Goal: Transaction & Acquisition: Purchase product/service

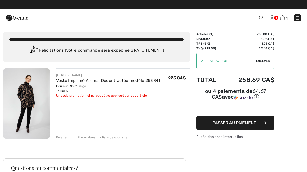
click at [259, 123] on button "Passer au paiement" at bounding box center [236, 123] width 78 height 14
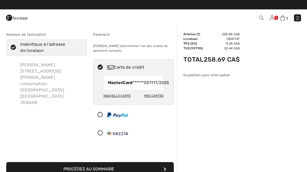
click at [158, 100] on div "Mes cartes" at bounding box center [154, 95] width 20 height 9
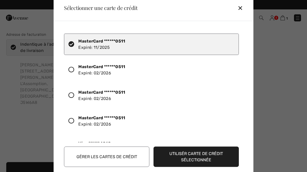
click at [241, 11] on div "✕" at bounding box center [243, 7] width 10 height 11
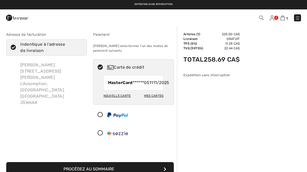
click at [123, 100] on div "Nouvelle carte" at bounding box center [117, 95] width 27 height 9
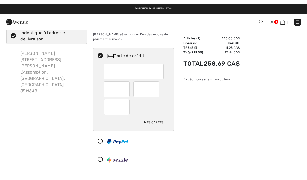
scroll to position [5, 0]
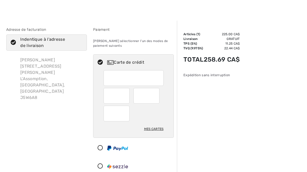
click at [126, 94] on div at bounding box center [117, 96] width 26 height 16
radio input "true"
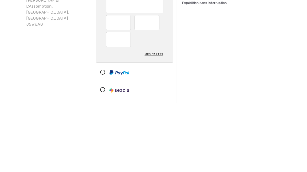
scroll to position [77, 0]
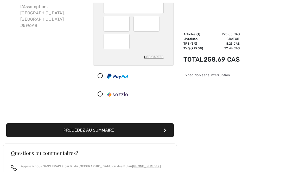
click at [104, 130] on button "Procédez au sommaire" at bounding box center [90, 130] width 168 height 14
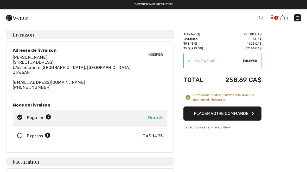
click at [159, 55] on button "Modifier" at bounding box center [155, 55] width 23 height 14
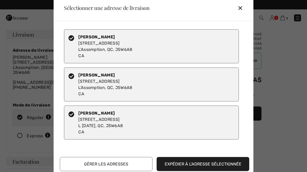
click at [123, 122] on div "[PERSON_NAME] [STREET_ADDRESS][DATE]" at bounding box center [100, 122] width 45 height 25
click at [103, 126] on div "[PERSON_NAME] [STREET_ADDRESS][DATE]" at bounding box center [100, 122] width 45 height 25
click at [103, 46] on div "[PERSON_NAME] [STREET_ADDRESS][PERSON_NAME]" at bounding box center [105, 46] width 54 height 25
click at [123, 41] on div "[PERSON_NAME] [STREET_ADDRESS][PERSON_NAME]" at bounding box center [105, 46] width 54 height 25
click at [112, 163] on button "Gérer les adresses" at bounding box center [106, 164] width 93 height 14
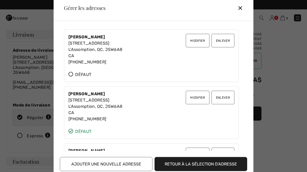
click at [92, 60] on div "[PERSON_NAME] [STREET_ADDRESS][PERSON_NAME] [PHONE_NUMBER]" at bounding box center [95, 49] width 54 height 31
click at [201, 41] on button "Modifier" at bounding box center [197, 41] width 23 height 14
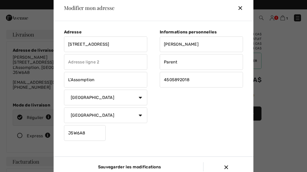
click at [198, 80] on input "4505892018" at bounding box center [201, 80] width 83 height 16
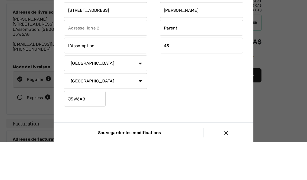
type input "4"
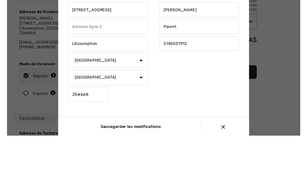
scroll to position [38, 0]
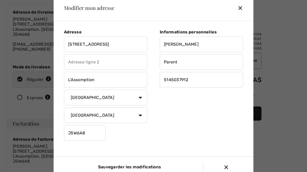
type input "5145037912"
click at [129, 166] on input "Sauvegarder les modifications" at bounding box center [128, 166] width 69 height 9
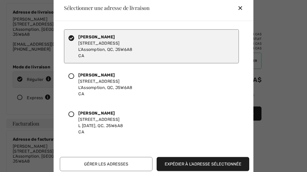
click at [199, 163] on button "Expédier à l'adresse sélectionnée" at bounding box center [203, 164] width 93 height 14
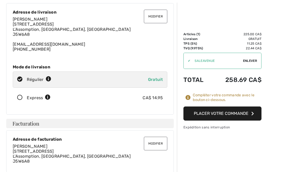
click at [155, 19] on button "Modifier" at bounding box center [155, 17] width 23 height 14
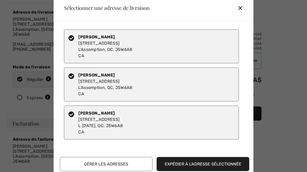
click at [114, 164] on button "Gérer les adresses" at bounding box center [106, 164] width 93 height 14
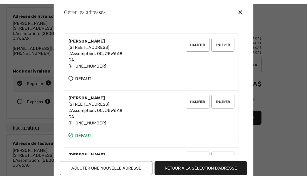
scroll to position [0, 0]
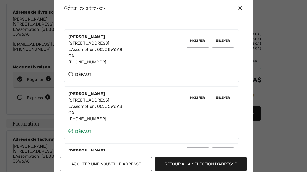
click at [69, 74] on icon at bounding box center [70, 73] width 5 height 5
click at [199, 40] on button "Modifier" at bounding box center [197, 41] width 23 height 14
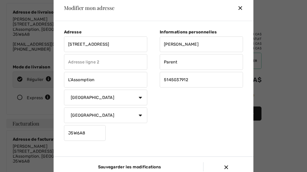
click at [191, 81] on input "5145037912" at bounding box center [201, 80] width 83 height 16
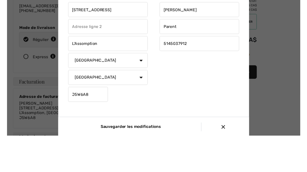
scroll to position [76, 0]
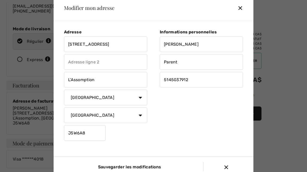
click at [142, 165] on input "Sauvegarder les modifications" at bounding box center [128, 166] width 69 height 9
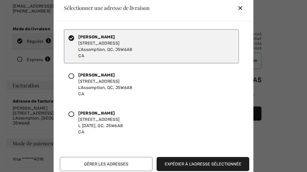
click at [205, 162] on button "Expédier à l'adresse sélectionnée" at bounding box center [203, 164] width 93 height 14
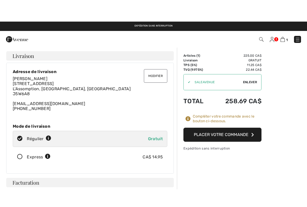
scroll to position [0, 0]
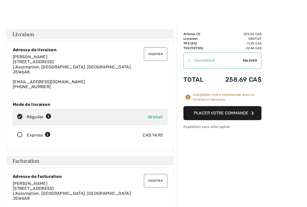
click at [157, 50] on button "Modifier" at bounding box center [155, 54] width 23 height 14
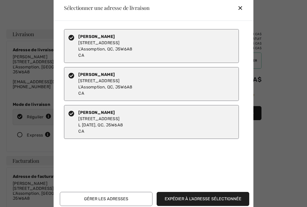
click at [114, 171] on button "Gérer les adresses" at bounding box center [106, 199] width 93 height 14
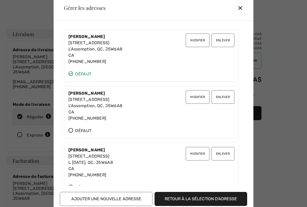
click at [199, 97] on button "Modifier" at bounding box center [197, 97] width 23 height 14
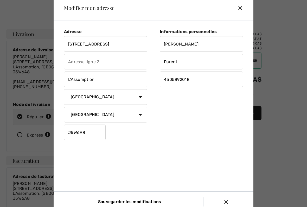
click at [207, 79] on input "4505892018" at bounding box center [201, 80] width 83 height 16
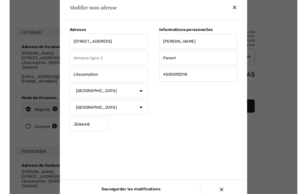
scroll to position [0, 0]
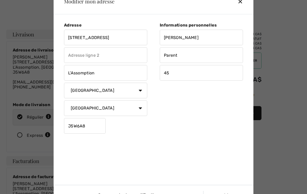
type input "4"
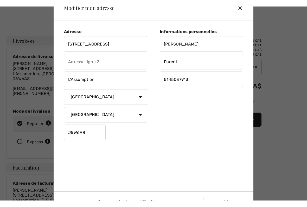
scroll to position [0, 0]
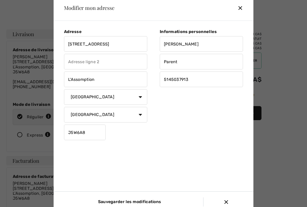
type input "5145037913"
click at [148, 171] on input "Sauvegarder les modifications" at bounding box center [128, 202] width 69 height 9
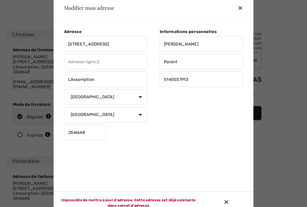
click at [239, 11] on div "✕" at bounding box center [243, 7] width 10 height 11
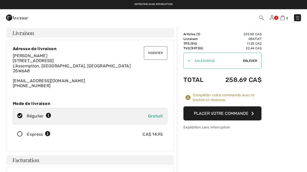
scroll to position [1, 0]
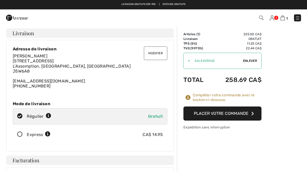
click at [157, 52] on button "Modifier" at bounding box center [155, 53] width 23 height 14
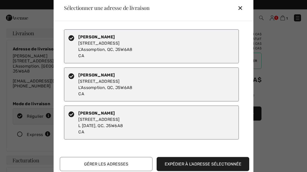
click at [279, 135] on div at bounding box center [153, 86] width 307 height 172
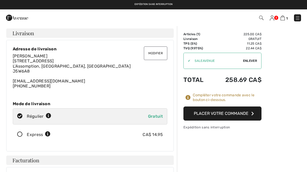
click at [155, 54] on button "Modifier" at bounding box center [155, 53] width 23 height 14
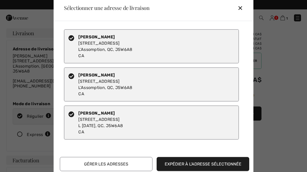
click at [116, 164] on button "Gérer les adresses" at bounding box center [106, 164] width 93 height 14
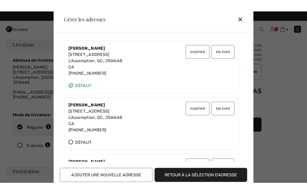
scroll to position [0, 0]
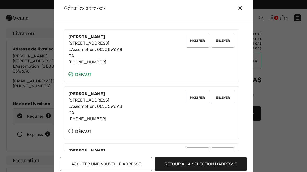
click at [74, 71] on span "Défaut" at bounding box center [79, 74] width 23 height 6
click at [72, 76] on span "Défaut" at bounding box center [79, 74] width 23 height 6
click at [206, 162] on button "Retour à la sélection d'adresse" at bounding box center [201, 164] width 93 height 14
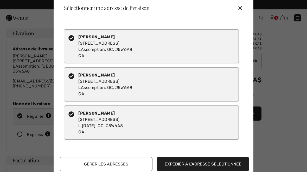
click at [115, 165] on button "Gérer les adresses" at bounding box center [106, 164] width 93 height 14
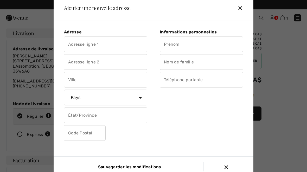
click at [87, 44] on input "text" at bounding box center [105, 44] width 83 height 16
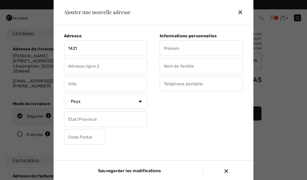
click at [177, 47] on input "text" at bounding box center [201, 48] width 83 height 16
type input "1421"
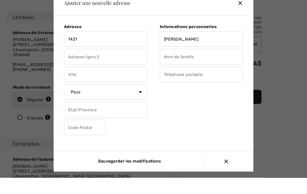
type input "[PERSON_NAME]"
click at [99, 48] on input "1421" at bounding box center [105, 56] width 83 height 16
type input "[STREET_ADDRESS]"
click at [182, 65] on input "text" at bounding box center [201, 73] width 83 height 16
type input "Parent"
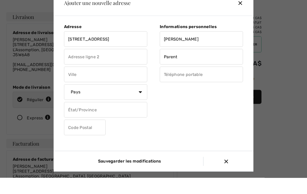
click at [178, 83] on input "text" at bounding box center [201, 91] width 83 height 16
type input "5145037913"
click at [81, 83] on input "text" at bounding box center [105, 91] width 83 height 16
type input "L’Assomption"
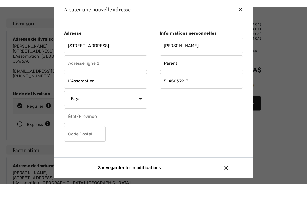
scroll to position [18, 0]
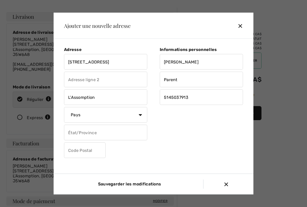
click at [143, 113] on select "[GEOGRAPHIC_DATA] [GEOGRAPHIC_DATA] [GEOGRAPHIC_DATA] [GEOGRAPHIC_DATA] [GEOGRA…" at bounding box center [105, 115] width 83 height 16
select select "CA"
click at [138, 135] on select "État/Province [GEOGRAPHIC_DATA][PERSON_NAME][GEOGRAPHIC_DATA] [GEOGRAPHIC_DATA]…" at bounding box center [105, 133] width 83 height 16
select select "QC"
click at [78, 147] on input "text" at bounding box center [85, 151] width 42 height 16
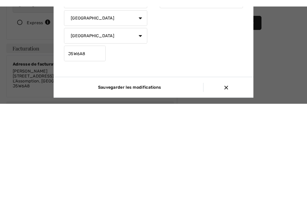
scroll to position [120, 0]
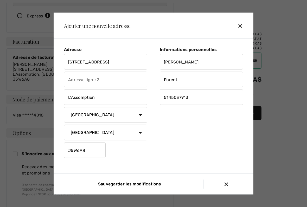
type input "J5W6A8"
click at [137, 171] on input "Sauvegarder les modifications" at bounding box center [128, 184] width 69 height 9
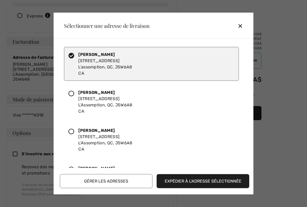
click at [216, 171] on button "Expédier à l'adresse sélectionnée" at bounding box center [203, 181] width 93 height 14
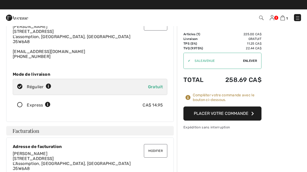
scroll to position [0, 0]
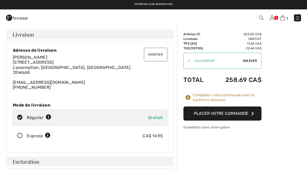
click at [156, 58] on button "Modifier" at bounding box center [155, 55] width 23 height 14
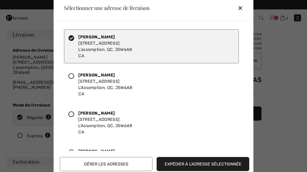
click at [117, 164] on button "Gérer les adresses" at bounding box center [106, 164] width 93 height 14
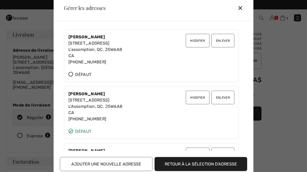
click at [226, 41] on button "Enlever" at bounding box center [223, 41] width 23 height 14
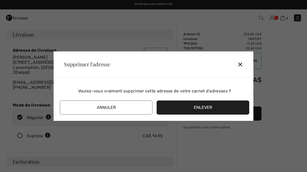
click at [202, 109] on button "Enlever" at bounding box center [203, 107] width 93 height 14
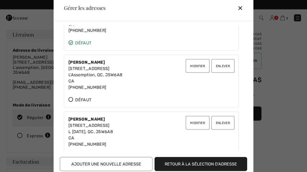
scroll to position [35, 0]
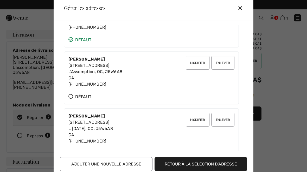
click at [227, 62] on button "Enlever" at bounding box center [223, 63] width 23 height 14
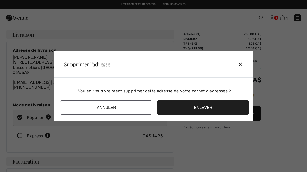
click at [203, 110] on button "Enlever" at bounding box center [203, 107] width 93 height 14
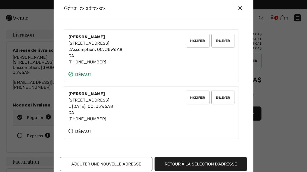
click at [226, 99] on button "Enlever" at bounding box center [223, 97] width 23 height 14
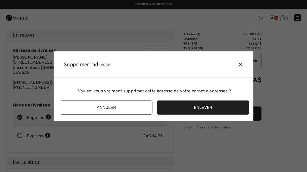
click at [207, 108] on button "Enlever" at bounding box center [203, 107] width 93 height 14
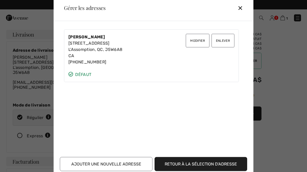
click at [205, 163] on button "Retour à la sélection d'adresse" at bounding box center [201, 164] width 93 height 14
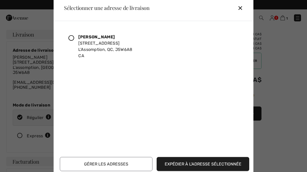
click at [71, 38] on icon at bounding box center [71, 38] width 6 height 6
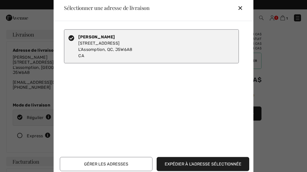
click at [224, 164] on button "Expédier à l'adresse sélectionnée" at bounding box center [203, 164] width 93 height 14
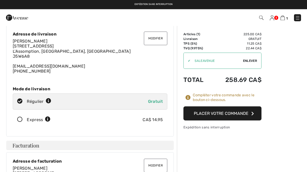
scroll to position [0, 0]
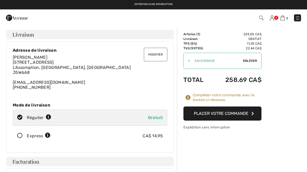
click at [229, 114] on button "Placer votre commande" at bounding box center [223, 113] width 78 height 14
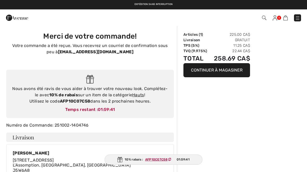
checkbox input "true"
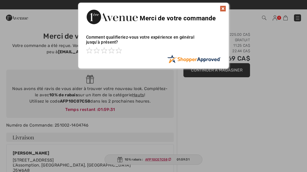
click at [222, 10] on img at bounding box center [223, 8] width 6 height 6
